Goal: Task Accomplishment & Management: Manage account settings

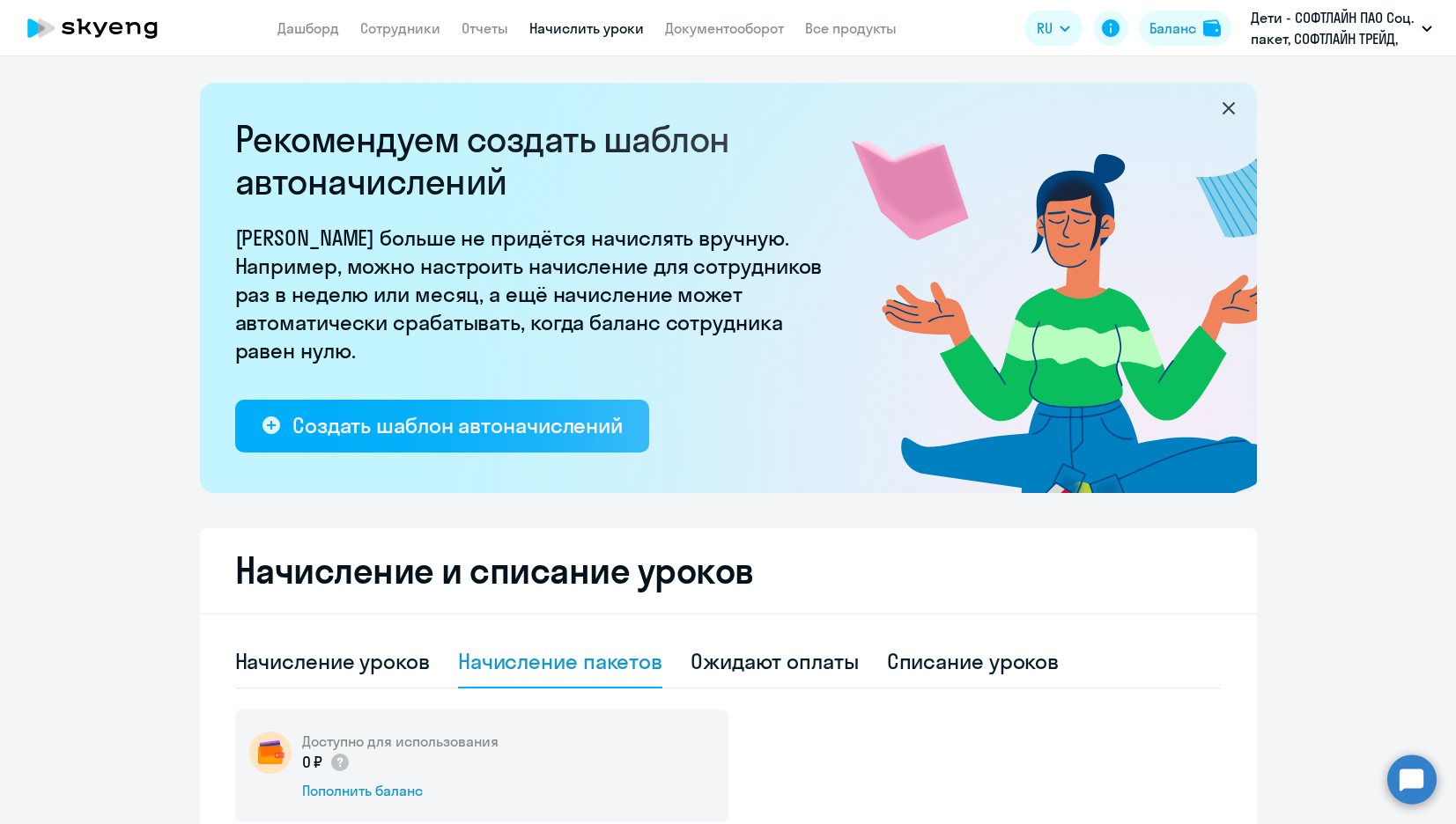
select select "10"
click at [1416, 766] on circle at bounding box center [1412, 779] width 50 height 50
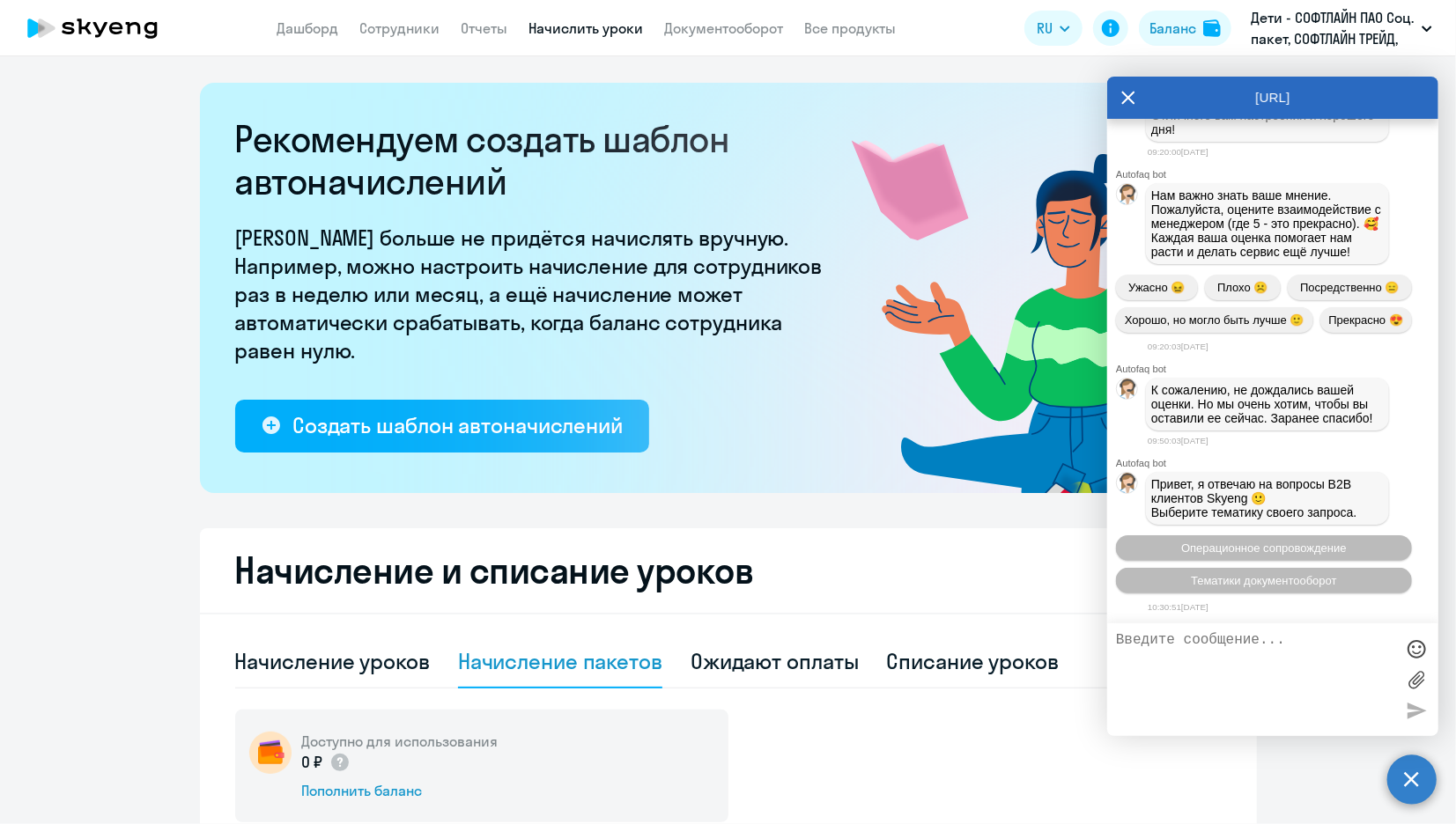
scroll to position [3786, 0]
click at [1429, 790] on circle at bounding box center [1412, 779] width 50 height 50
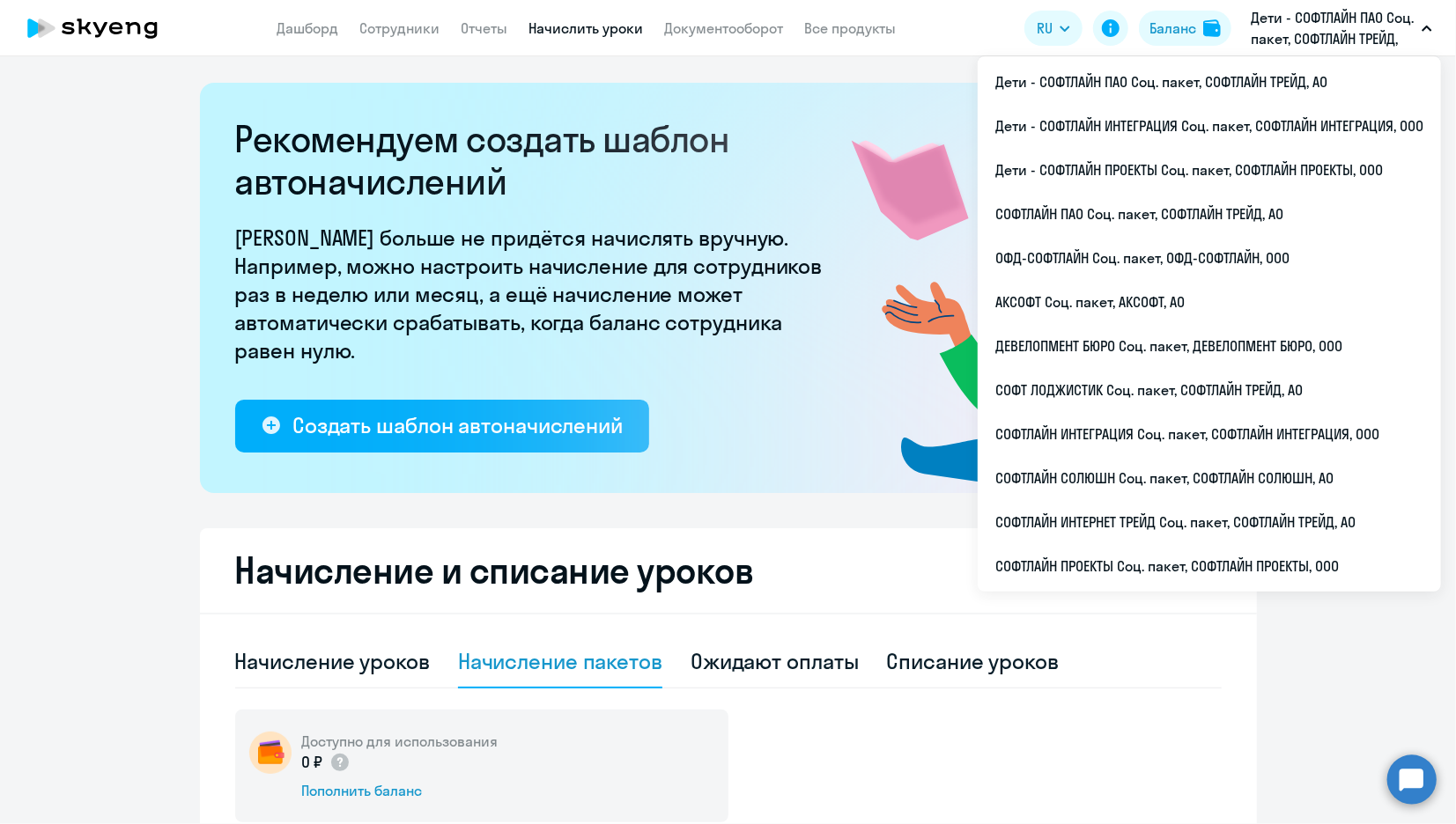
click at [1297, 28] on p "Дети - СОФТЛАЙН ПАО Соц. пакет, СОФТЛАЙН ТРЕЙД, АО" at bounding box center [1333, 28] width 164 height 42
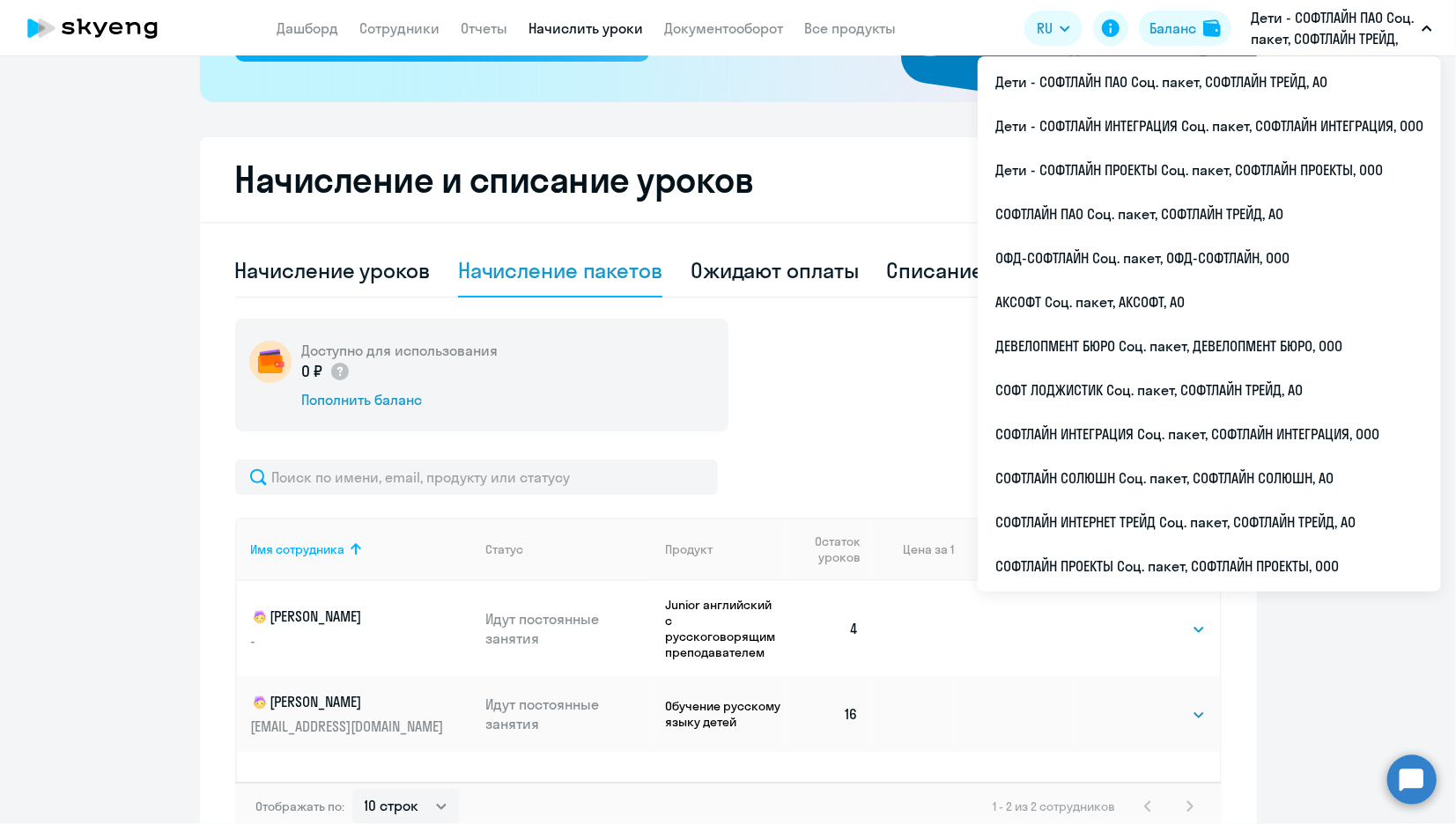
click at [906, 403] on div "Доступно для использования 0 ₽ Пополнить баланс" at bounding box center [728, 375] width 986 height 113
click at [789, 383] on div "Доступно для использования 0 ₽ Пополнить баланс" at bounding box center [728, 375] width 986 height 113
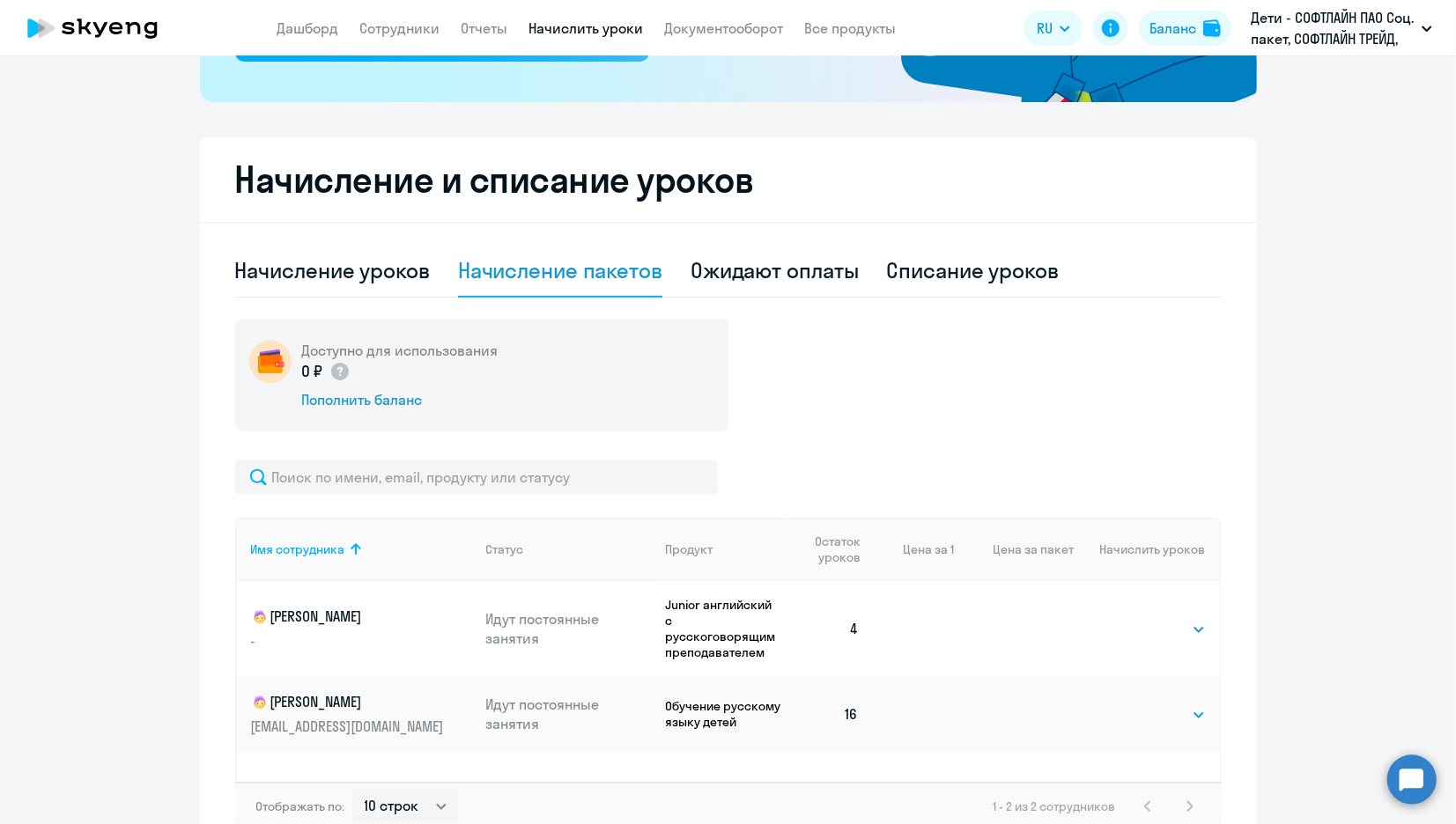
click at [863, 408] on div "Доступно для использования 0 ₽ Пополнить баланс" at bounding box center [728, 375] width 986 height 113
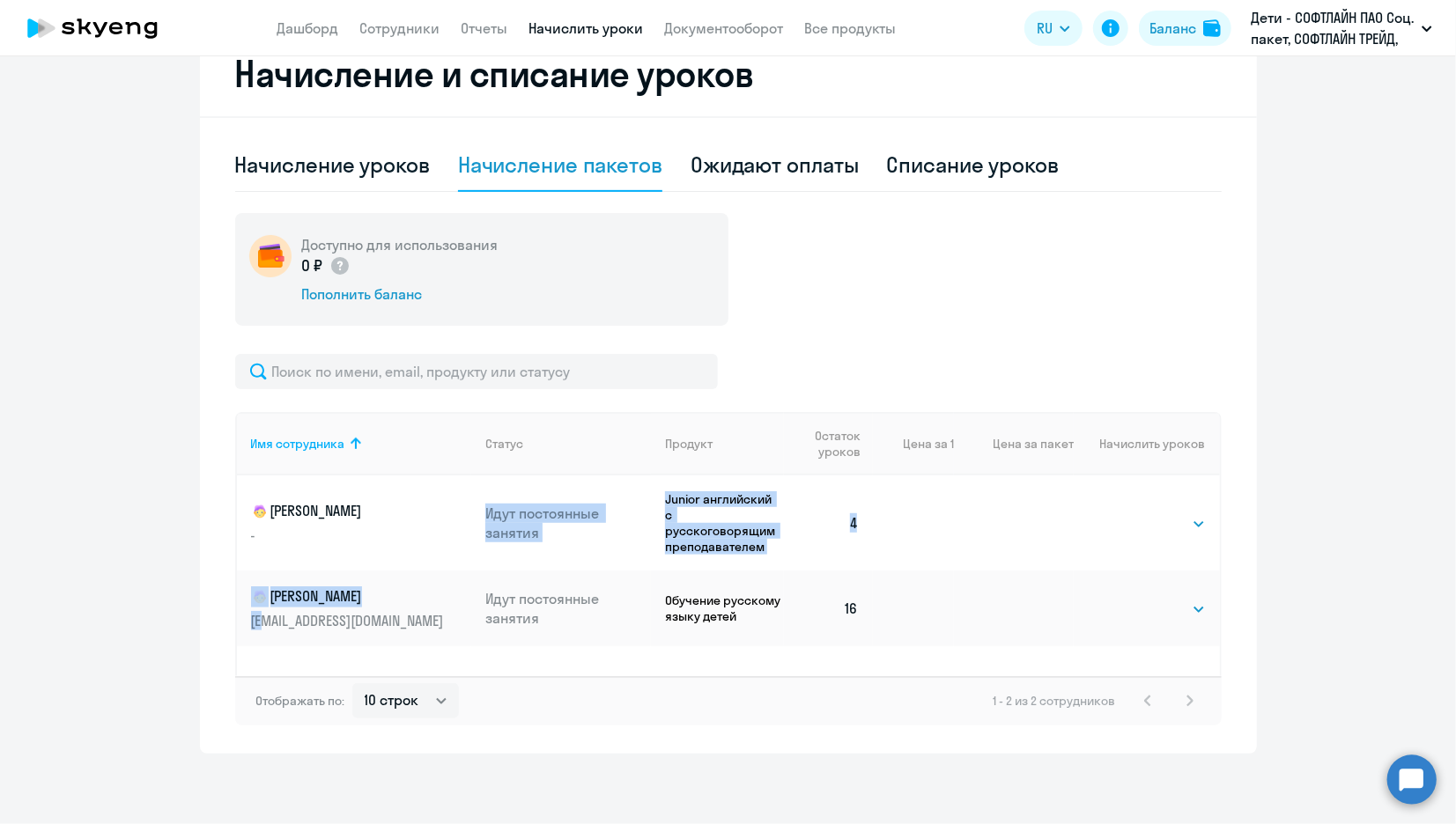
drag, startPoint x: 252, startPoint y: 597, endPoint x: 309, endPoint y: 638, distance: 70.2
click at [309, 638] on tbody "[PERSON_NAME] - Идут постоянные занятия Junior английский с [DEMOGRAPHIC_DATA] …" at bounding box center [728, 560] width 982 height 171
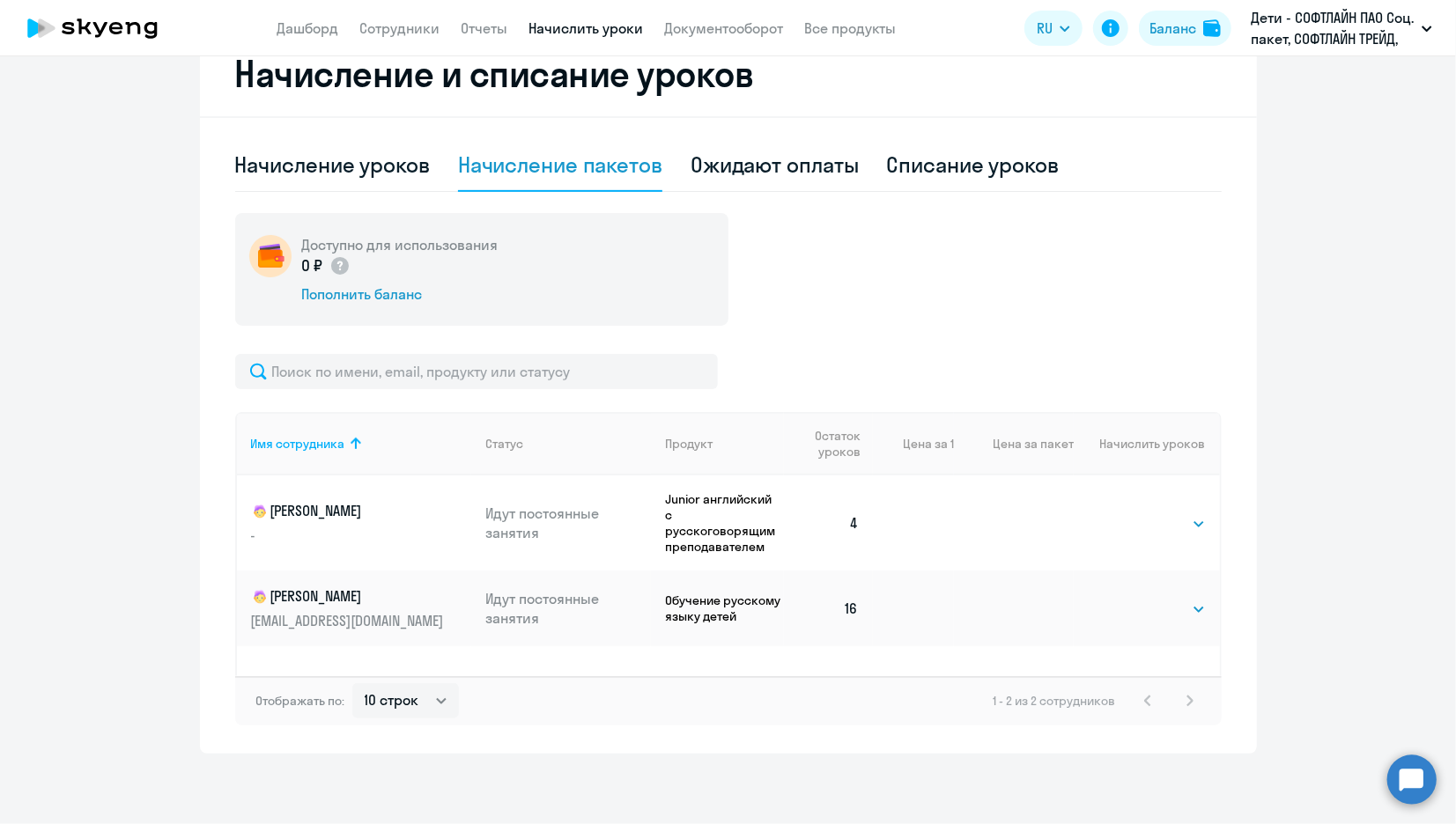
click at [1078, 311] on div "Доступно для использования 0 ₽ Пополнить баланс" at bounding box center [728, 269] width 986 height 113
